Goal: Information Seeking & Learning: Understand process/instructions

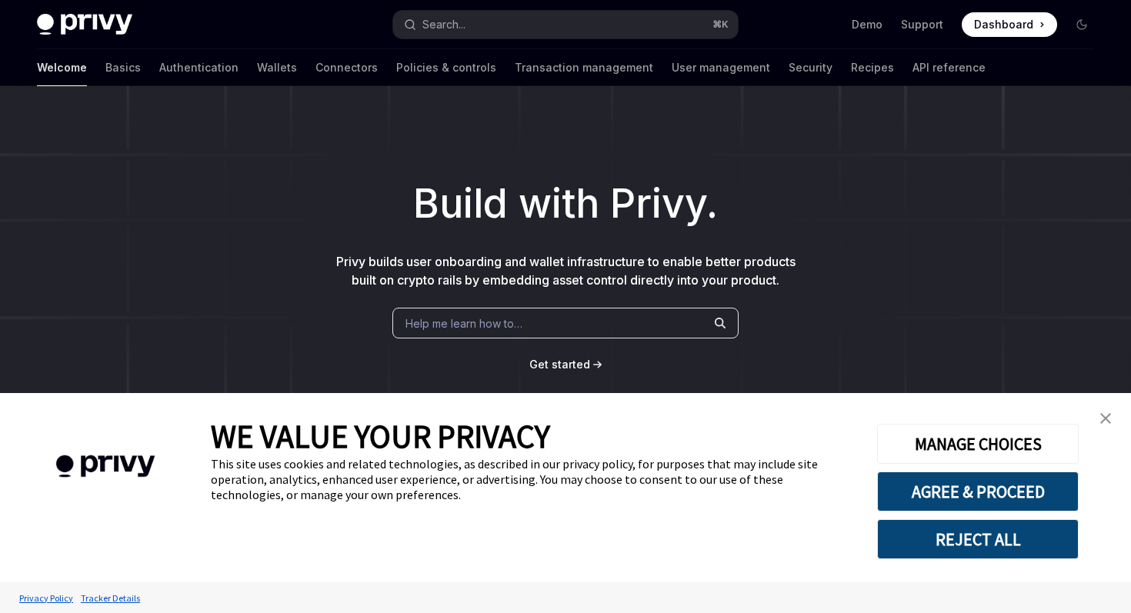
scroll to position [157, 0]
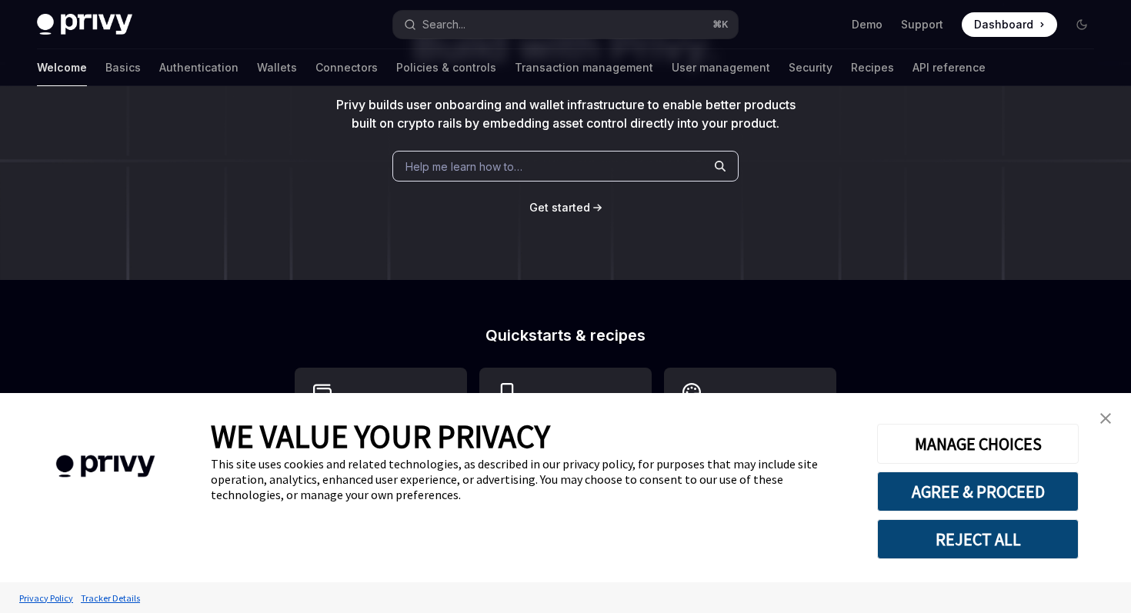
click at [1105, 422] on img "close banner" at bounding box center [1105, 418] width 11 height 11
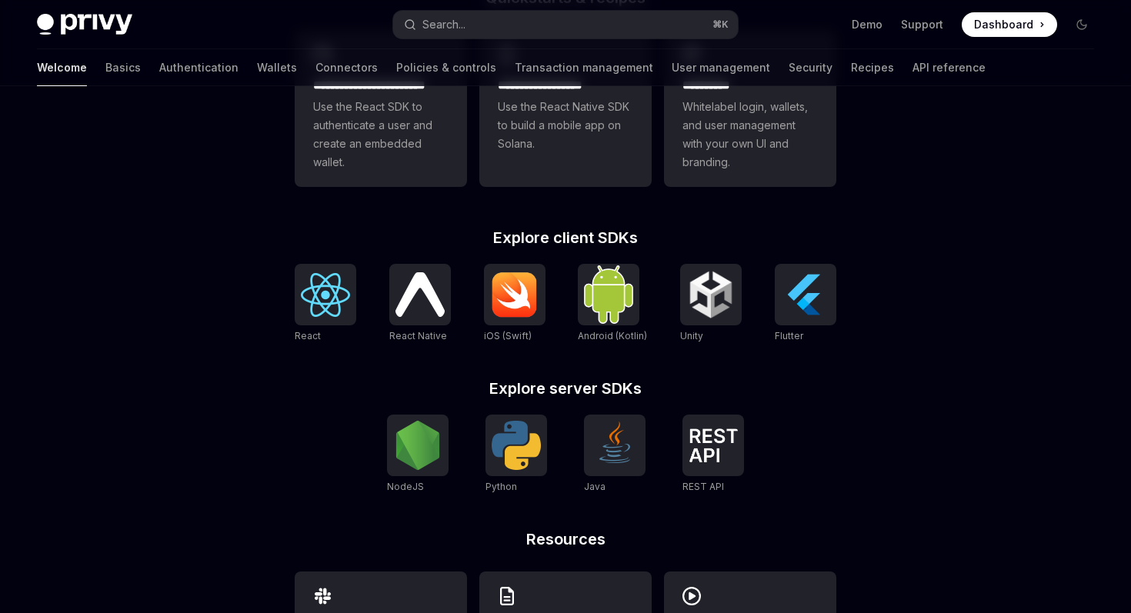
scroll to position [506, 0]
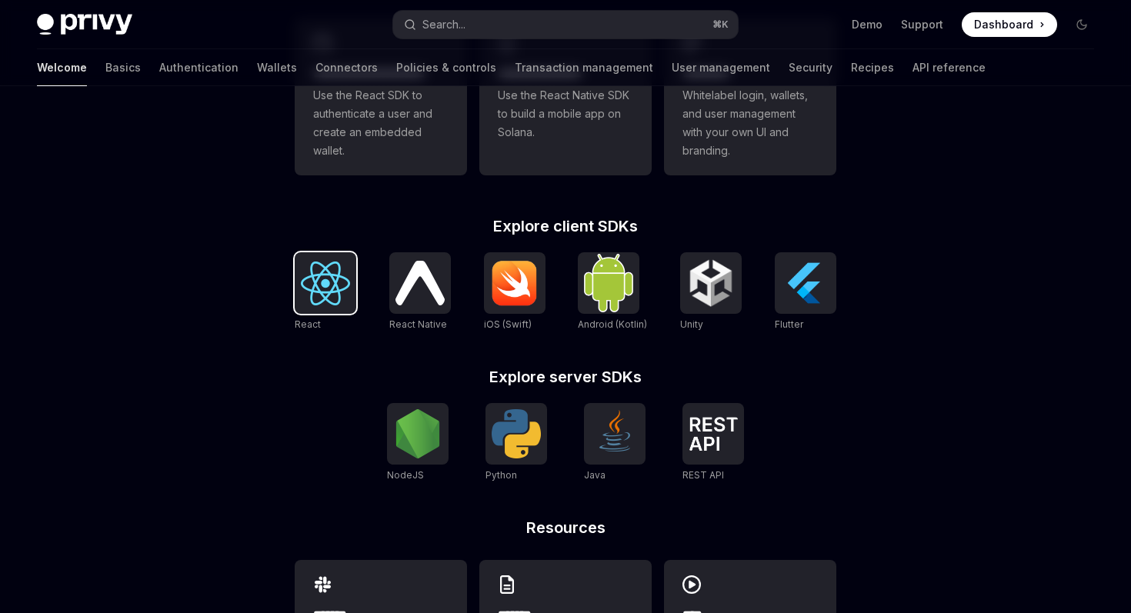
click at [314, 269] on img at bounding box center [325, 284] width 49 height 44
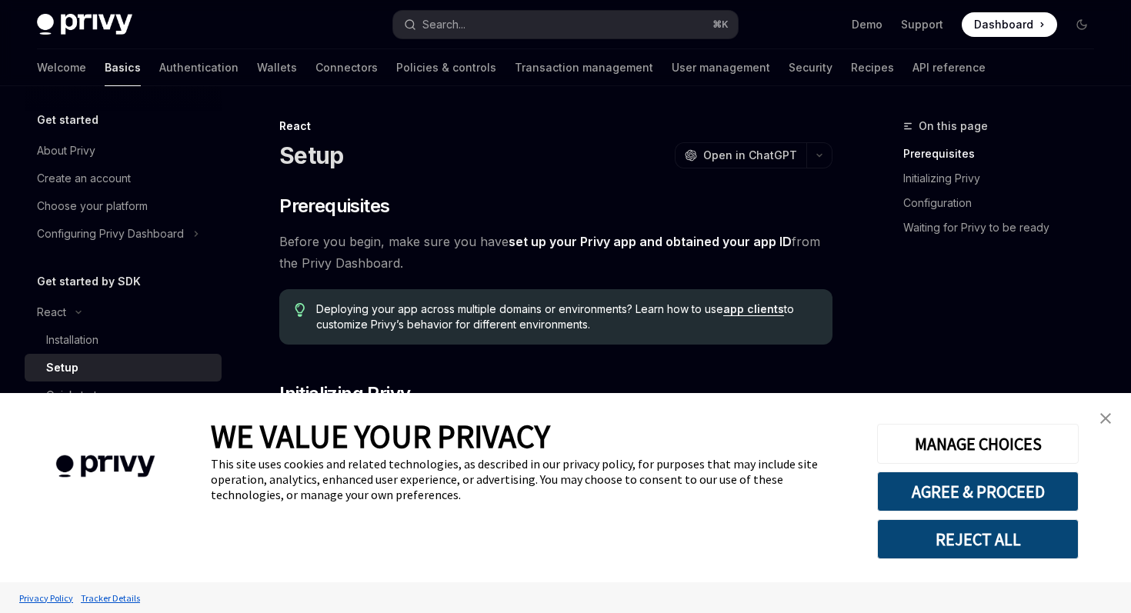
click at [1104, 419] on img "close banner" at bounding box center [1105, 418] width 11 height 11
